Goal: Information Seeking & Learning: Check status

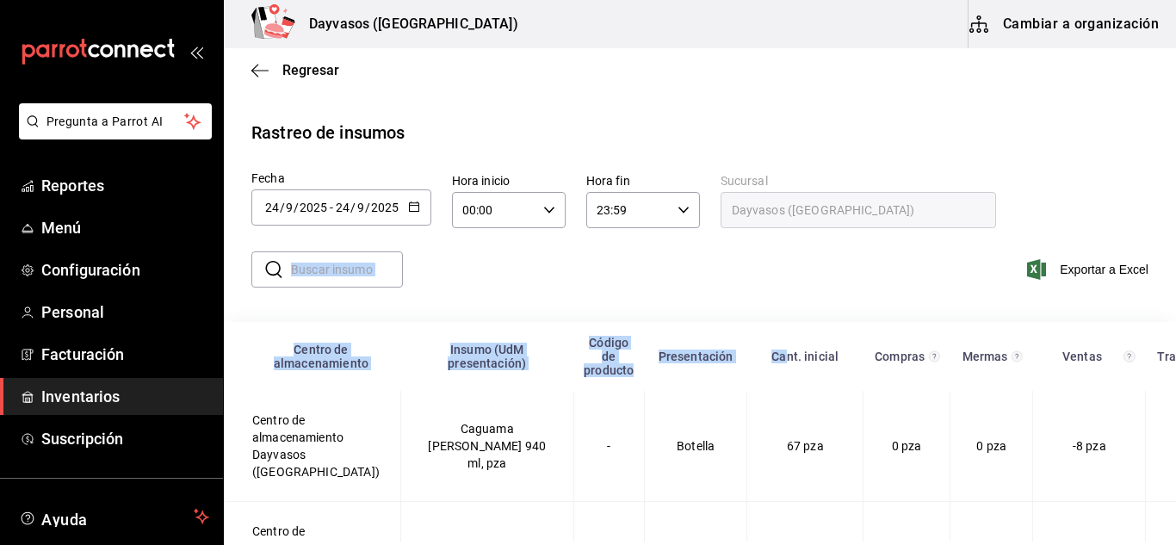
drag, startPoint x: 708, startPoint y: 262, endPoint x: 600, endPoint y: 280, distance: 109.1
click at [600, 280] on div "Rastreo de insumos Fecha [DATE] [DATE] - [DATE] [DATE] [DATE] lun mar mié jue v…" at bounding box center [699, 444] width 897 height 648
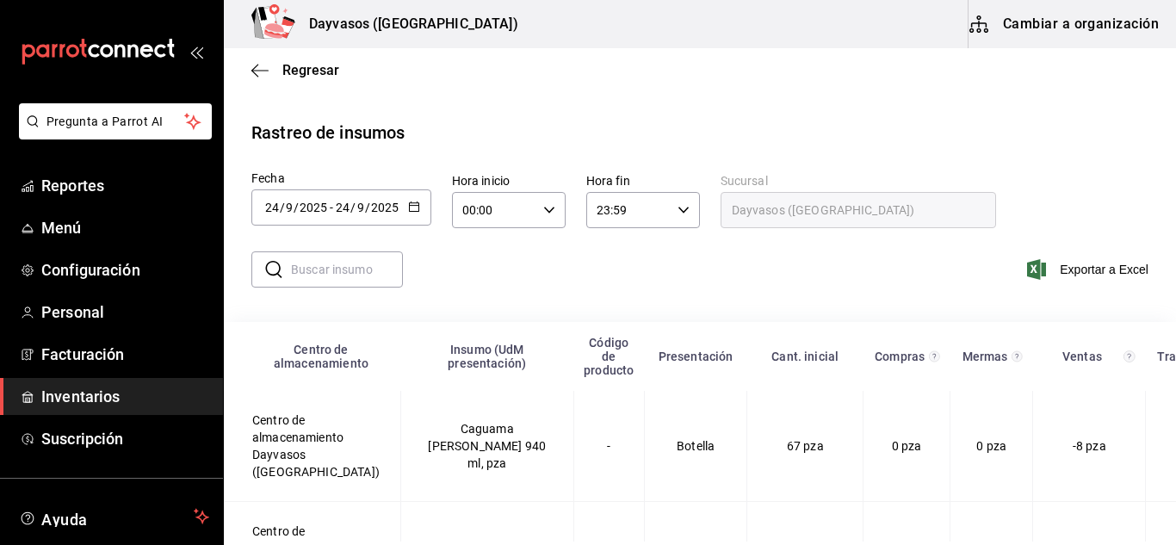
click at [341, 269] on input "text" at bounding box center [347, 269] width 112 height 34
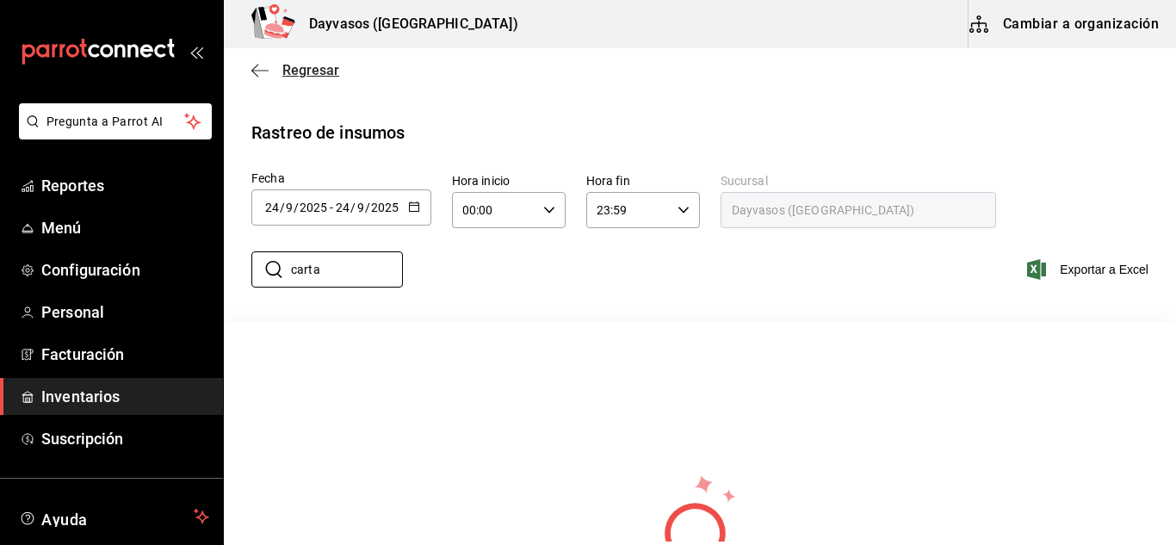
type input "carta"
click at [274, 67] on span "Regresar" at bounding box center [295, 70] width 88 height 16
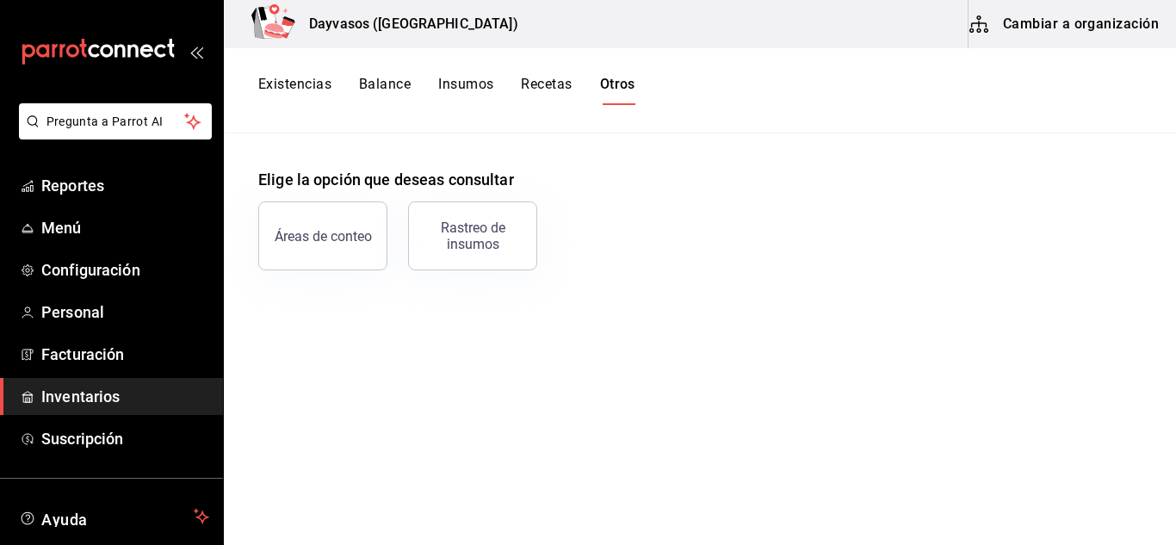
click at [460, 81] on button "Insumos" at bounding box center [465, 90] width 55 height 29
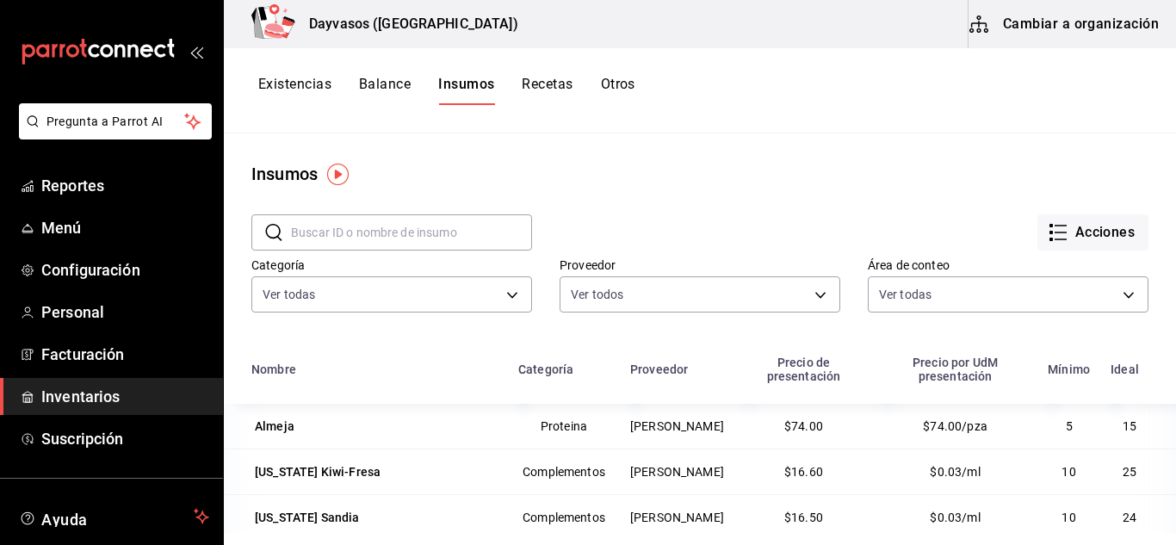
click at [462, 237] on input "text" at bounding box center [411, 232] width 241 height 34
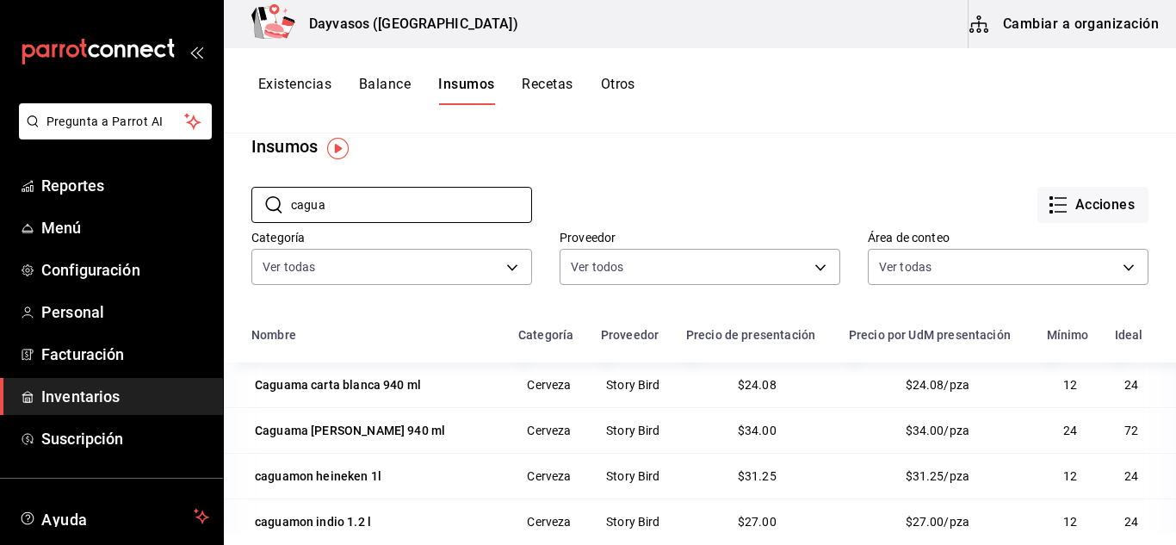
scroll to position [62, 0]
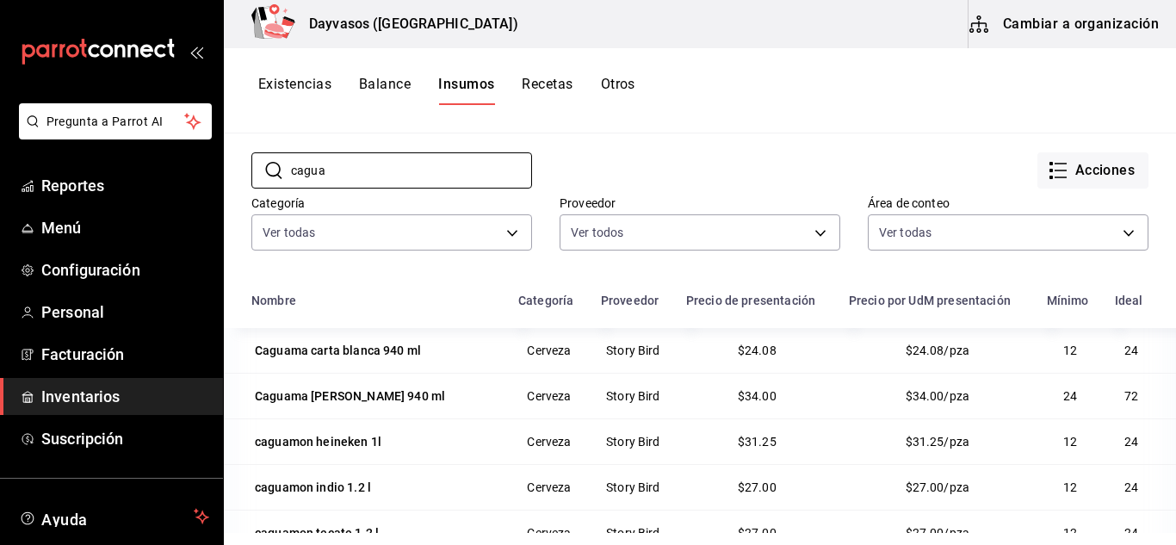
type input "cagua"
click at [399, 89] on button "Balance" at bounding box center [385, 90] width 52 height 29
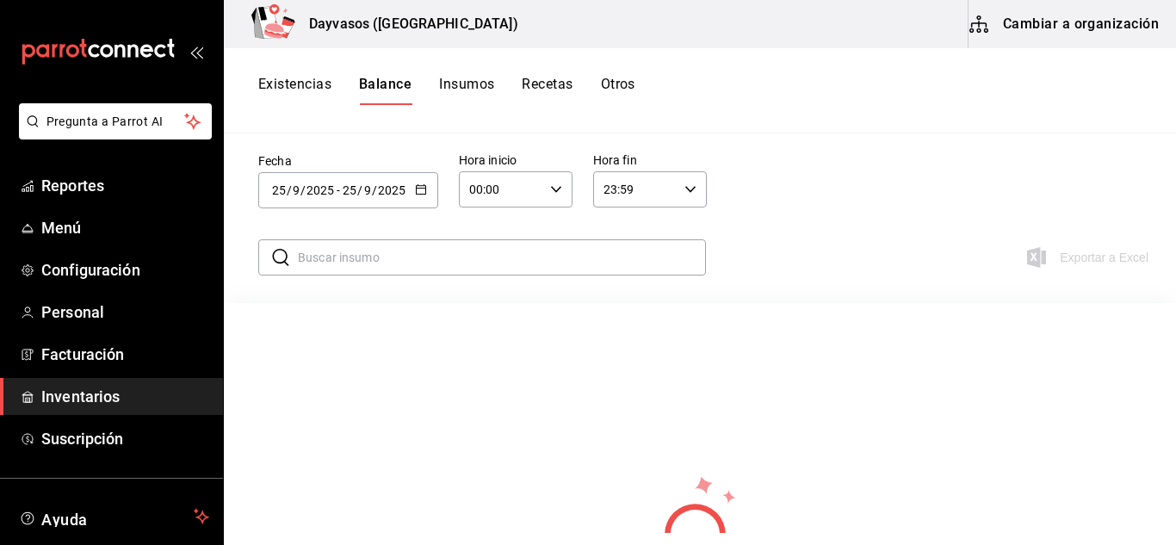
click at [460, 261] on input "text" at bounding box center [502, 257] width 408 height 34
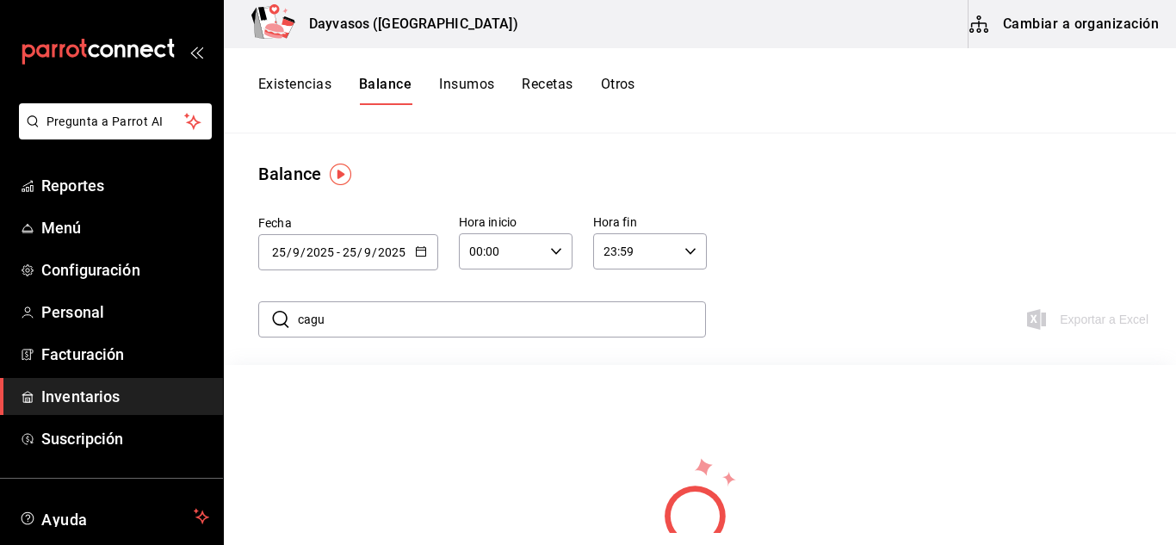
click at [327, 314] on input "cagu" at bounding box center [502, 319] width 408 height 34
click at [327, 314] on input "caguAM" at bounding box center [502, 319] width 408 height 34
type input "caguam"
click at [314, 83] on button "Existencias" at bounding box center [294, 90] width 73 height 29
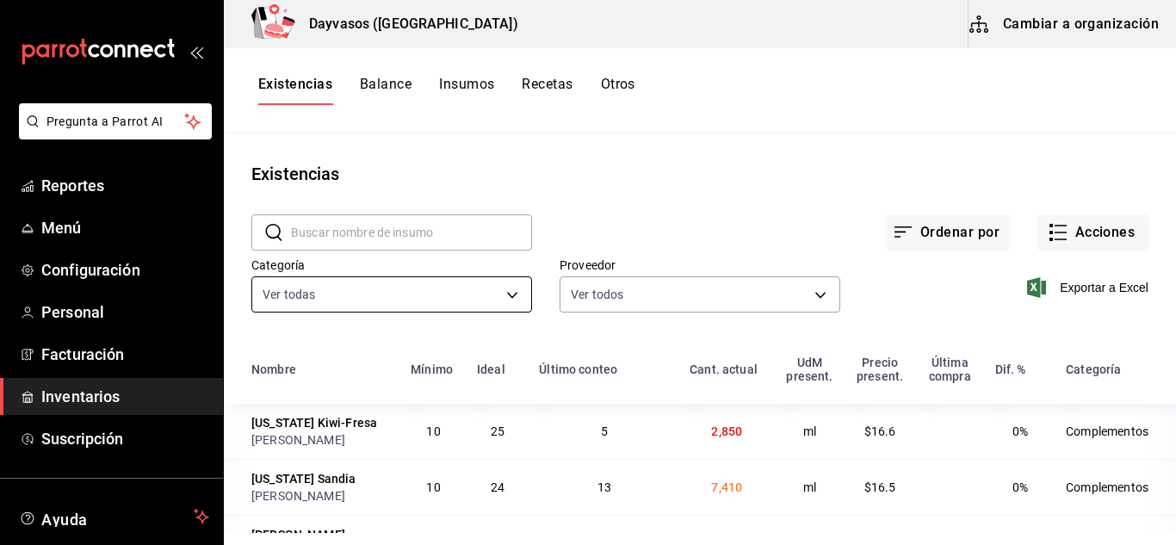
click at [471, 293] on body "Pregunta a Parrot AI Reportes Menú Configuración Personal Facturación Inventari…" at bounding box center [588, 266] width 1176 height 533
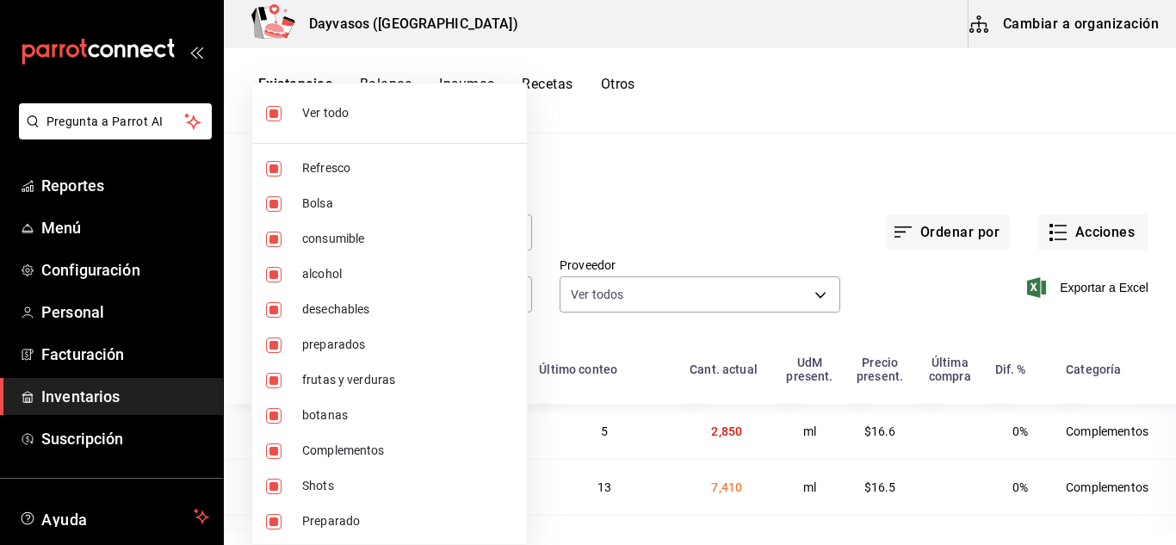
click at [329, 121] on span "Ver todo" at bounding box center [407, 113] width 211 height 18
checkbox input "false"
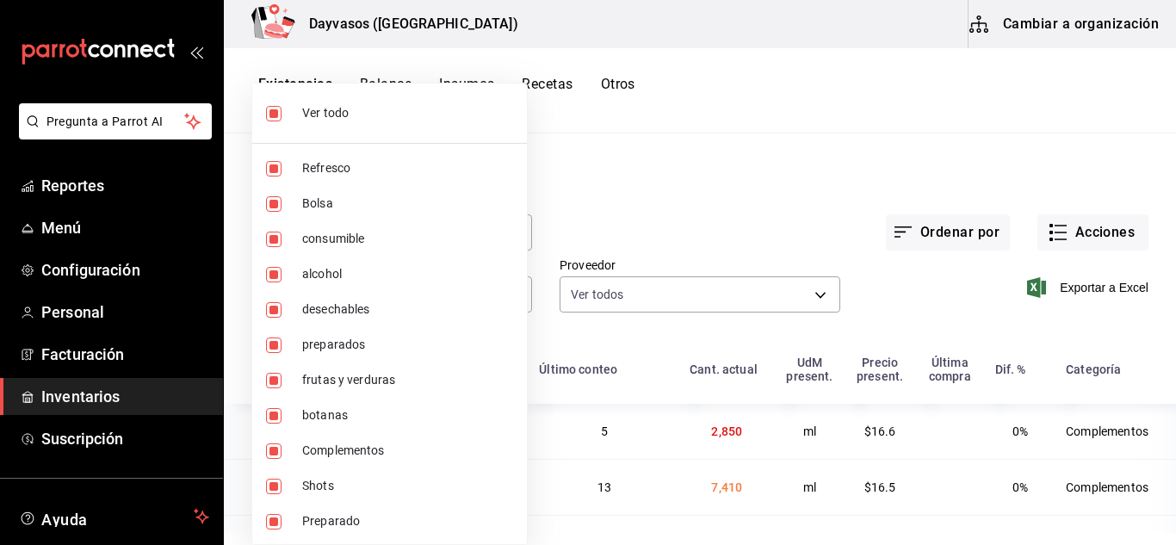
checkbox input "false"
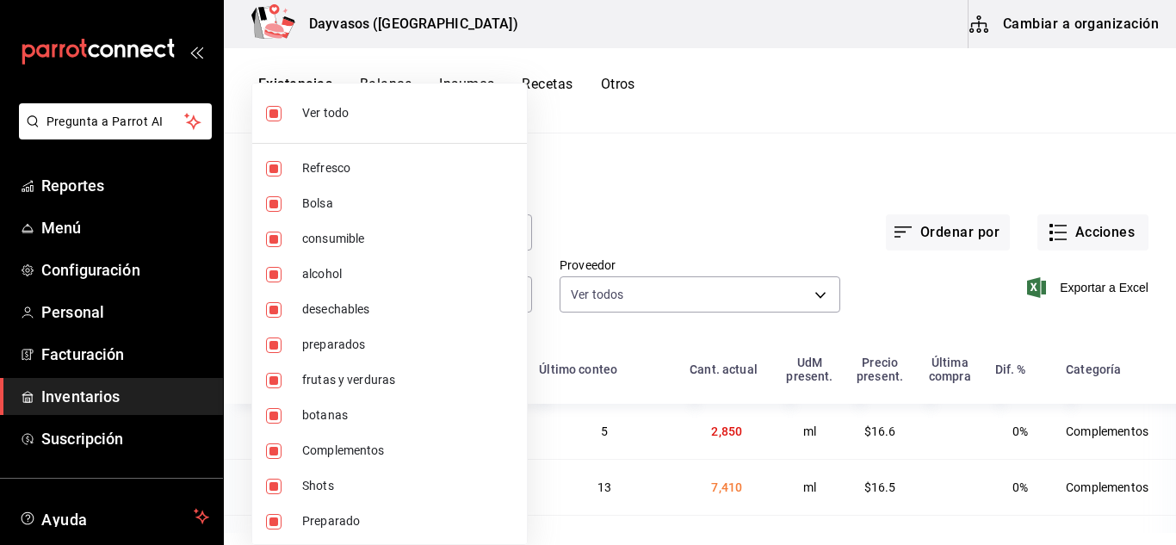
checkbox input "false"
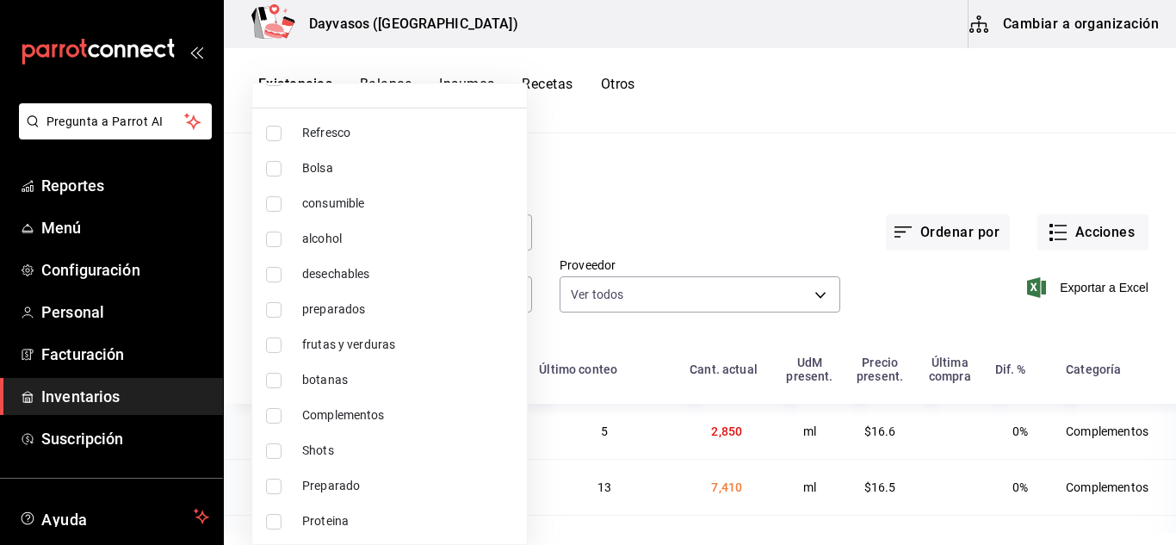
scroll to position [72, 0]
click at [340, 511] on span "Cerveza" at bounding box center [407, 519] width 211 height 18
type input "ca086fe7-362a-49e5-b9bb-2e33296b66a7"
checkbox input "true"
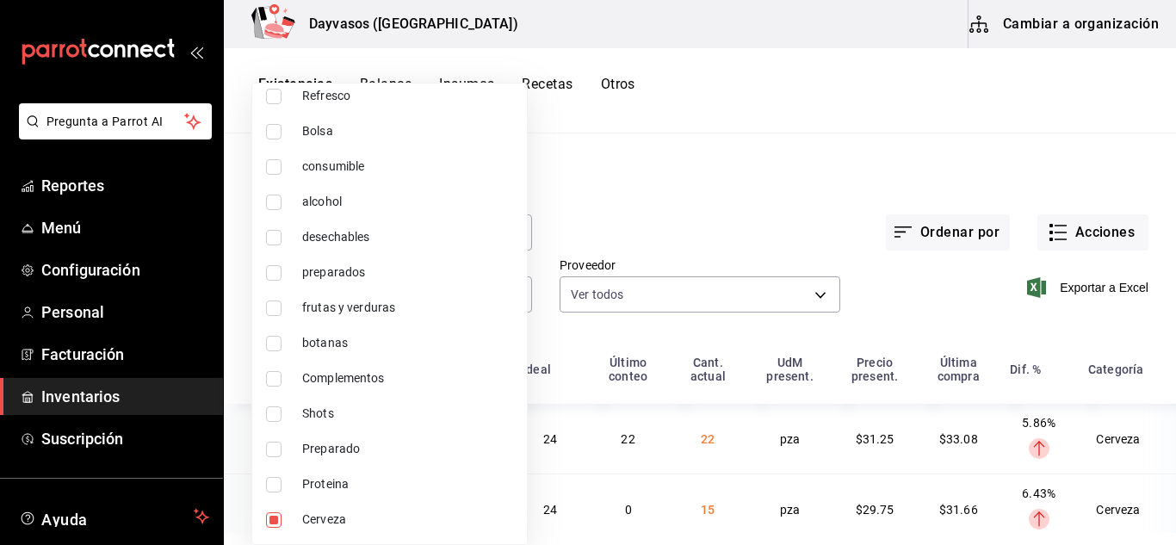
click at [811, 157] on div at bounding box center [588, 272] width 1176 height 545
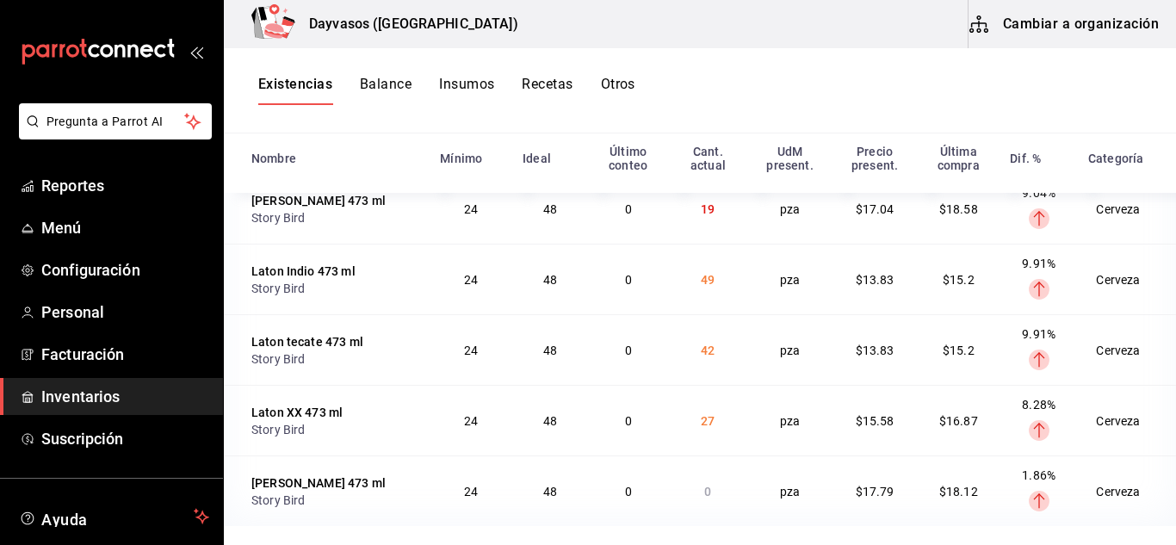
scroll to position [0, 0]
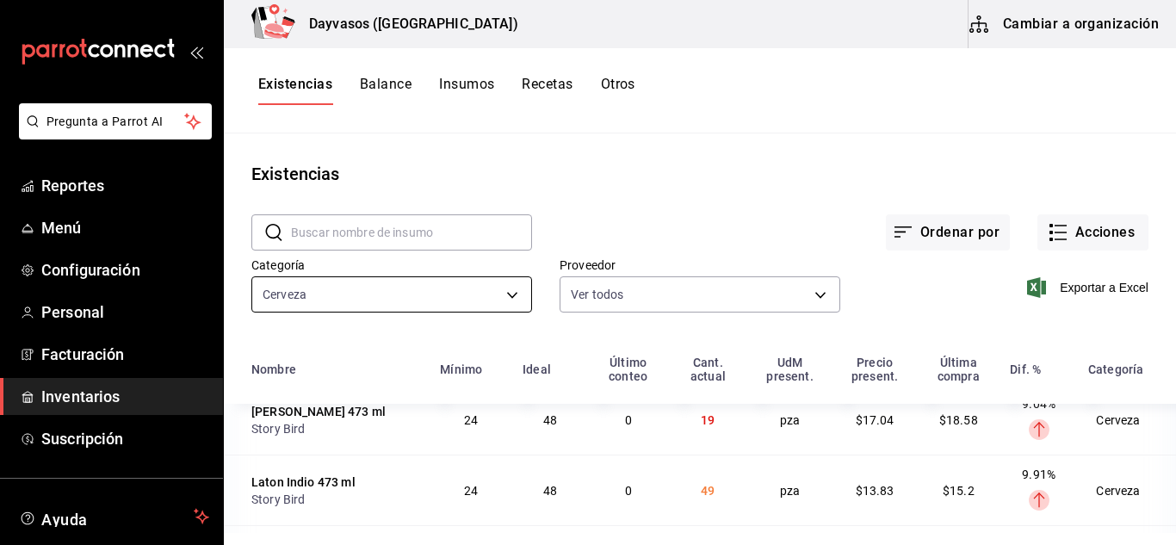
click at [473, 283] on body "Pregunta a Parrot AI Reportes Menú Configuración Personal Facturación Inventari…" at bounding box center [588, 266] width 1176 height 533
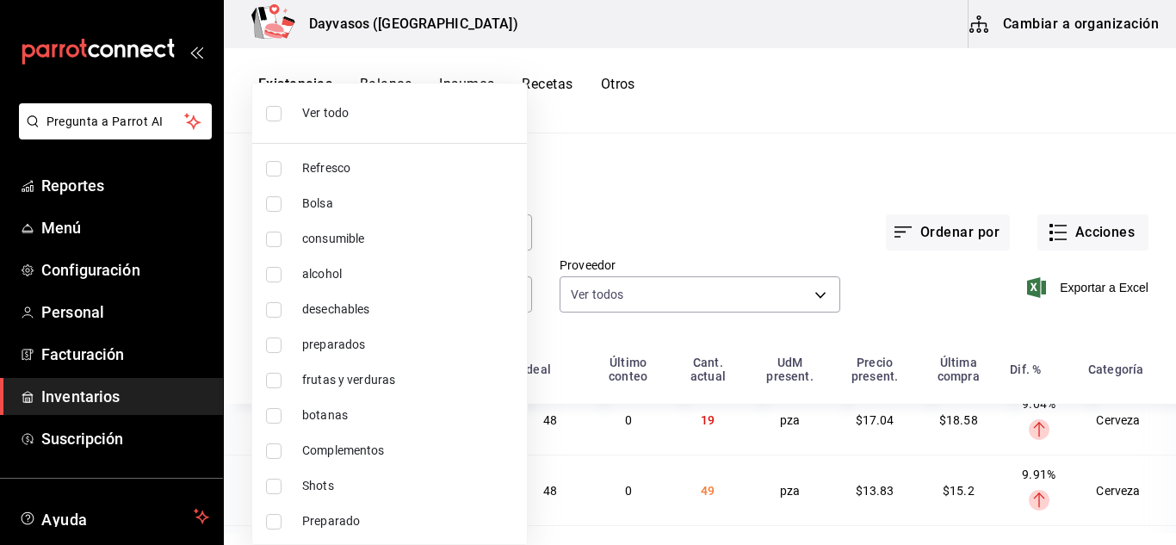
click at [347, 114] on span "Ver todo" at bounding box center [407, 113] width 211 height 18
type input "ca9d08b1-2813-434e-8fba-78a7cb756f62,a692ba18-a3e7-41bd-8101-11735ac0cbcf,fc1ed…"
checkbox input "true"
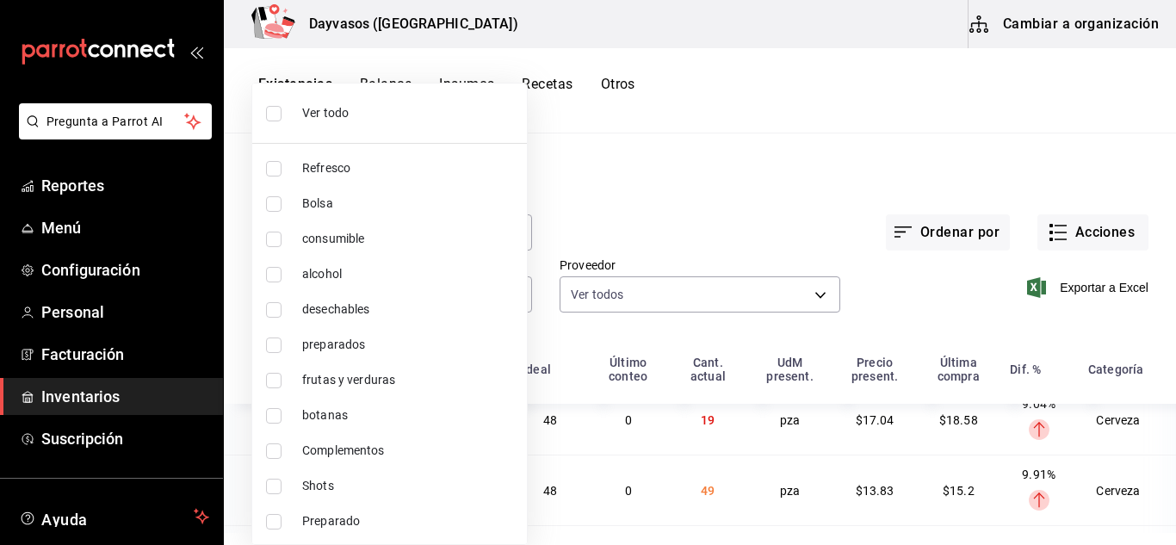
checkbox input "true"
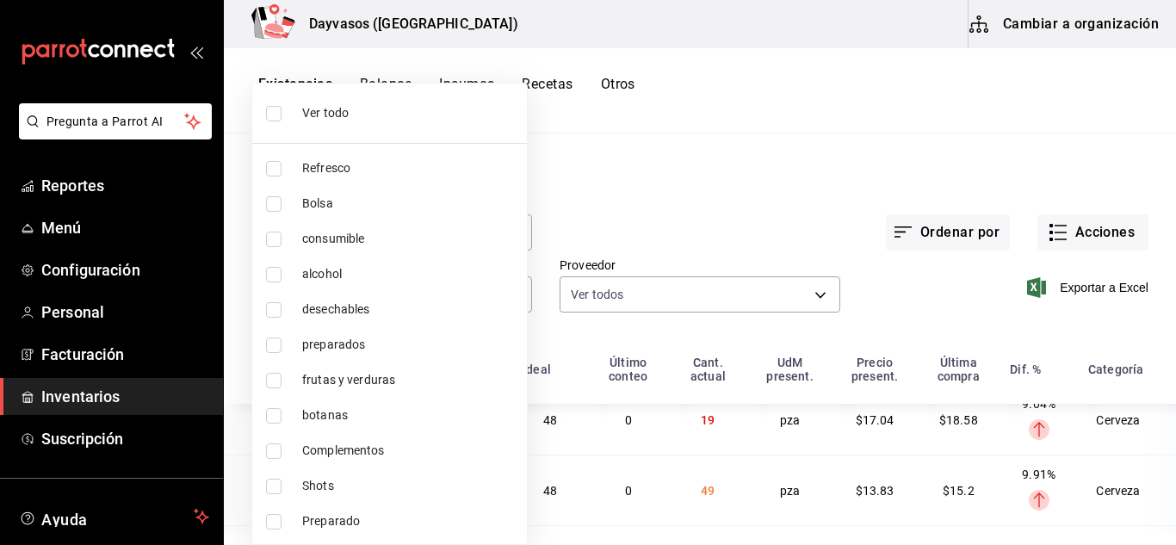
checkbox input "true"
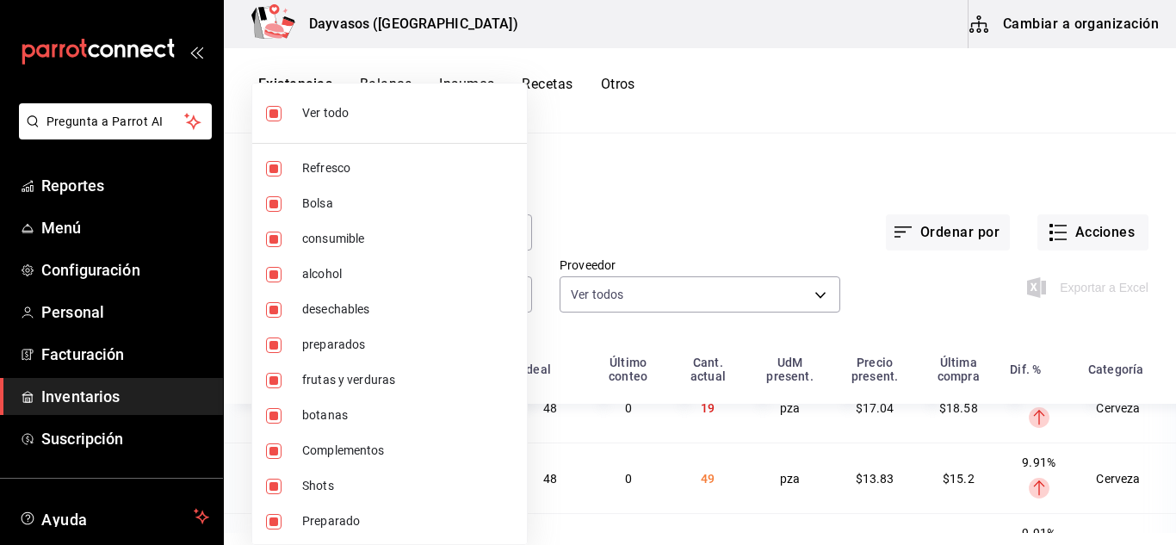
click at [629, 188] on div at bounding box center [588, 272] width 1176 height 545
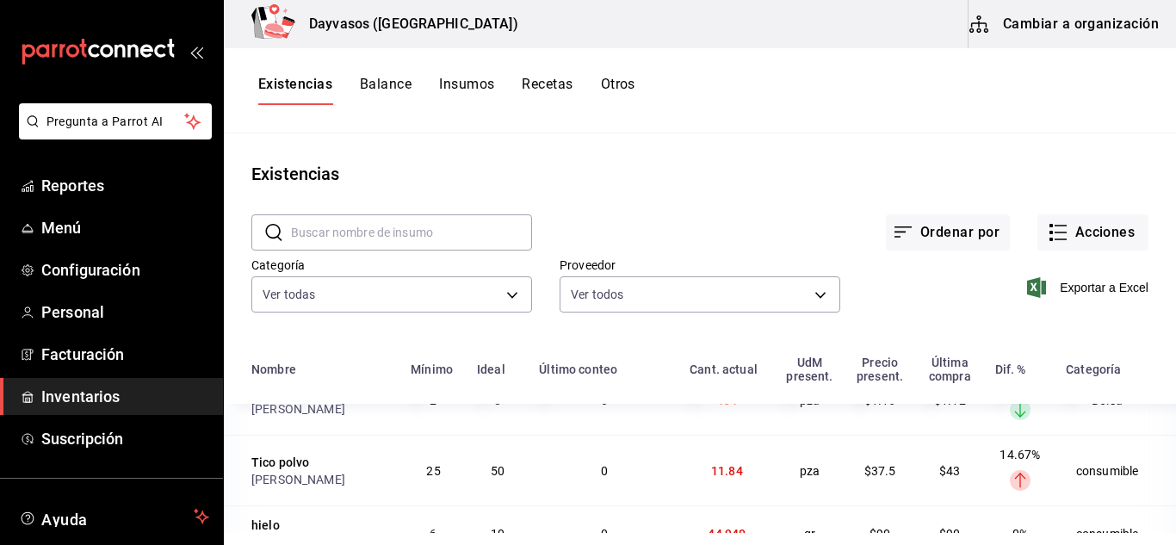
click at [449, 205] on div "​ ​" at bounding box center [378, 219] width 308 height 64
click at [451, 244] on input "text" at bounding box center [411, 232] width 241 height 34
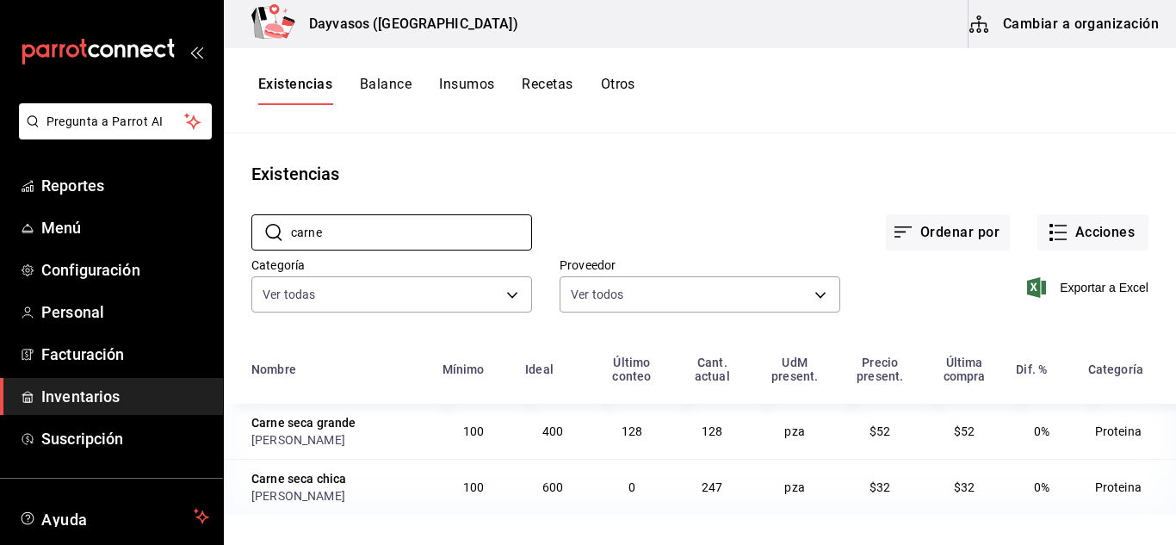
type input "carne"
